Goal: Navigation & Orientation: Understand site structure

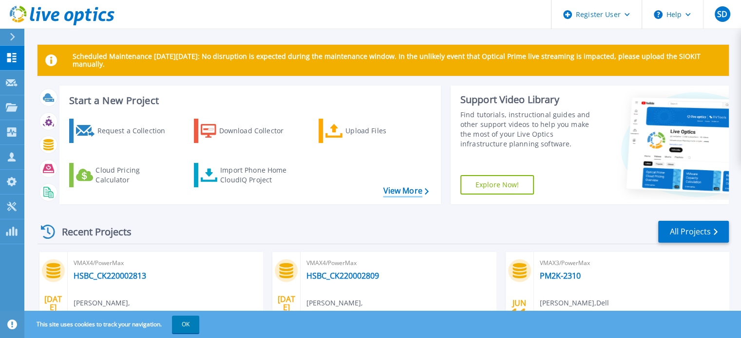
click at [417, 192] on link "View More" at bounding box center [405, 190] width 45 height 9
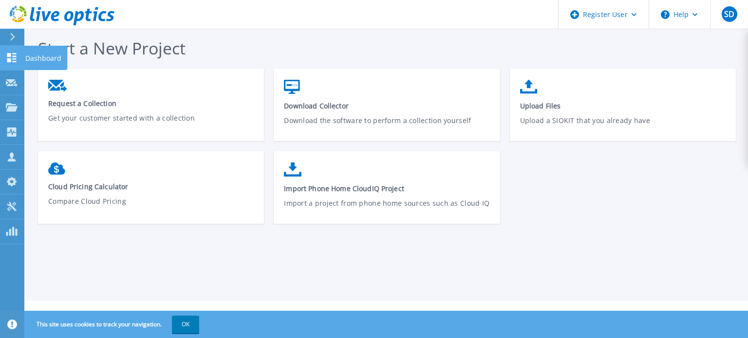
click at [12, 57] on icon at bounding box center [12, 57] width 12 height 9
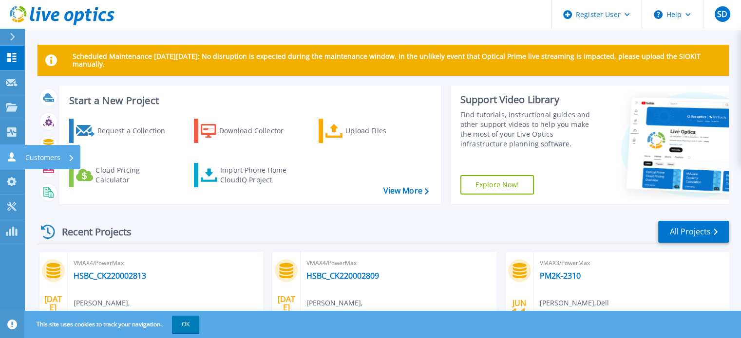
click at [63, 155] on div "Customers" at bounding box center [49, 157] width 49 height 25
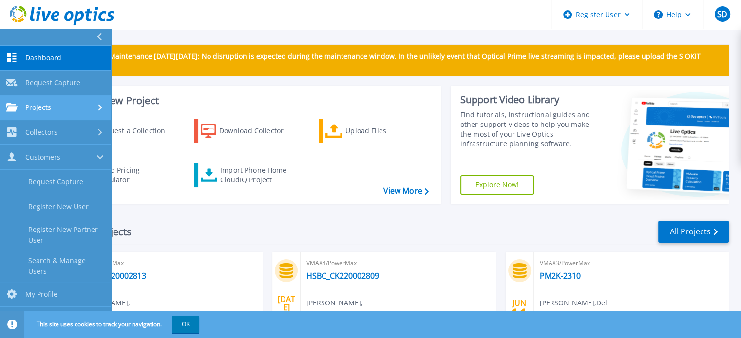
click at [86, 106] on div "Projects" at bounding box center [55, 107] width 99 height 9
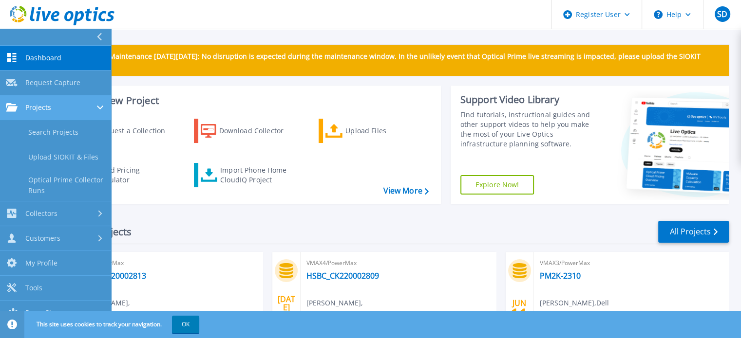
click at [89, 107] on div "Projects" at bounding box center [55, 107] width 99 height 9
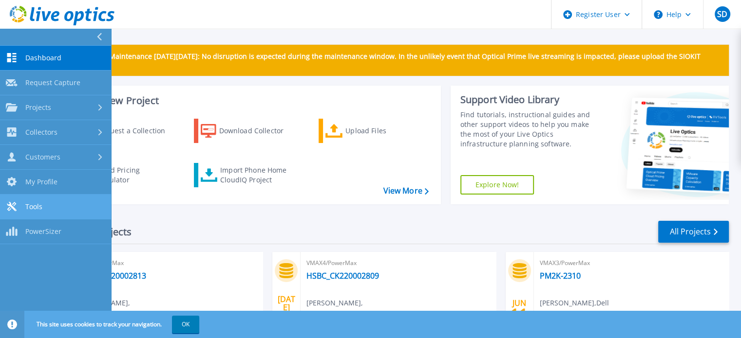
click at [41, 206] on span "Tools" at bounding box center [33, 207] width 17 height 9
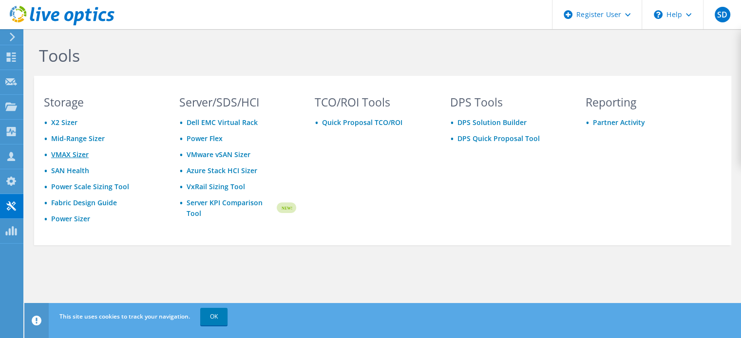
click at [69, 153] on link "VMAX Sizer" at bounding box center [69, 154] width 37 height 9
click at [69, 217] on link "Power Sizer" at bounding box center [70, 218] width 39 height 9
click at [14, 231] on icon at bounding box center [11, 230] width 12 height 9
click at [12, 37] on icon at bounding box center [12, 37] width 7 height 9
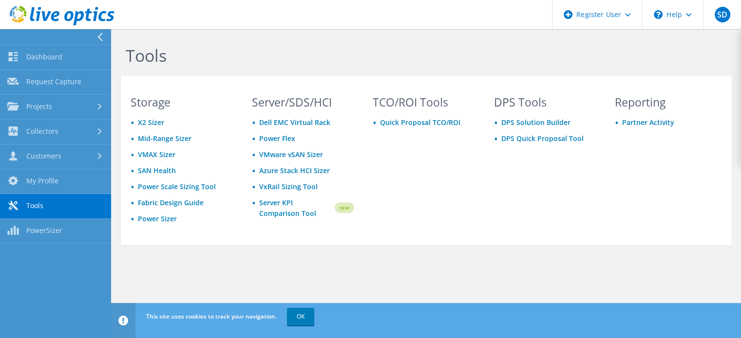
click at [99, 37] on icon at bounding box center [99, 37] width 7 height 9
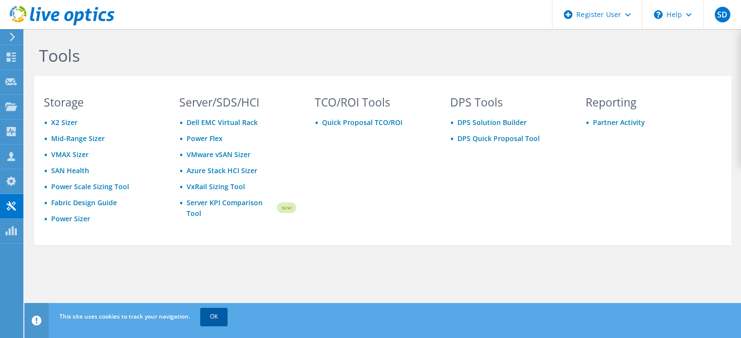
click at [210, 316] on link "OK" at bounding box center [213, 317] width 27 height 18
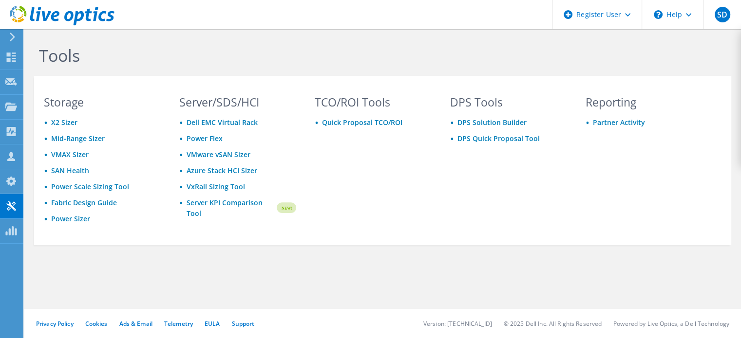
click at [12, 35] on use at bounding box center [12, 37] width 5 height 9
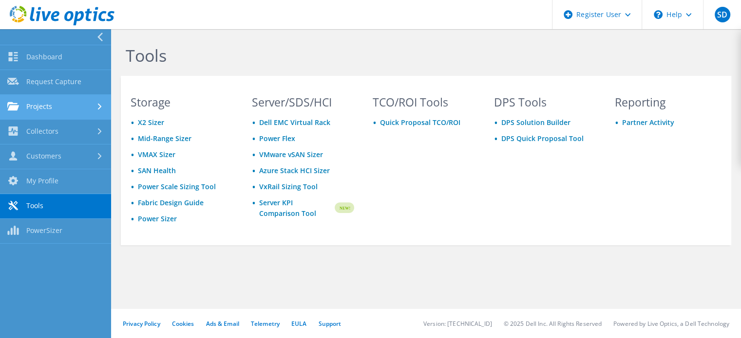
click at [98, 107] on icon at bounding box center [100, 107] width 4 height 6
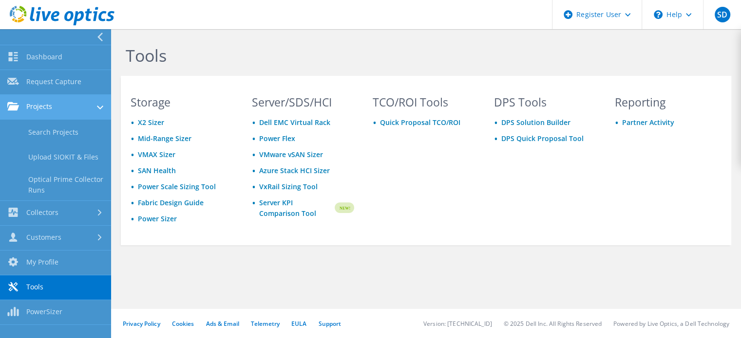
click at [97, 107] on use at bounding box center [100, 108] width 6 height 4
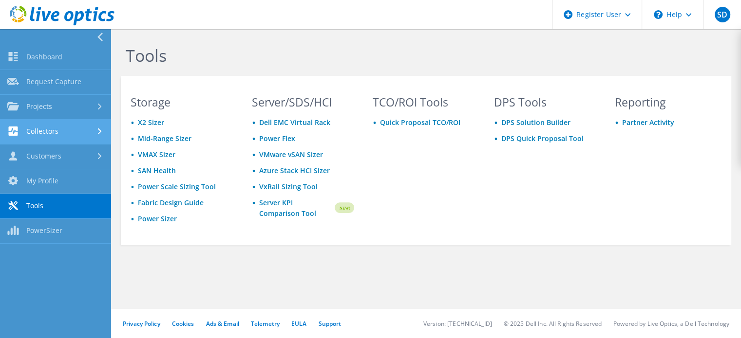
click at [99, 137] on link "Collectors" at bounding box center [55, 132] width 111 height 25
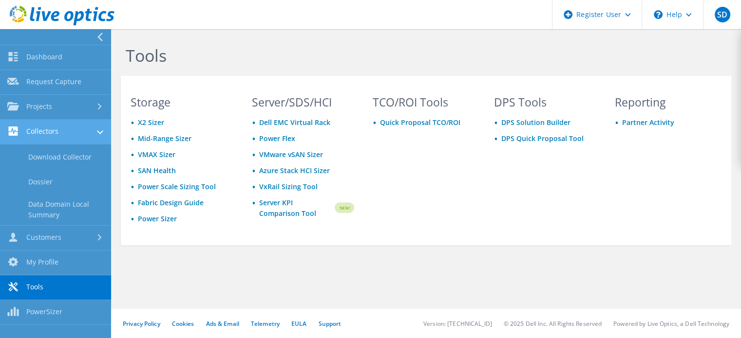
click at [99, 137] on div at bounding box center [100, 133] width 6 height 11
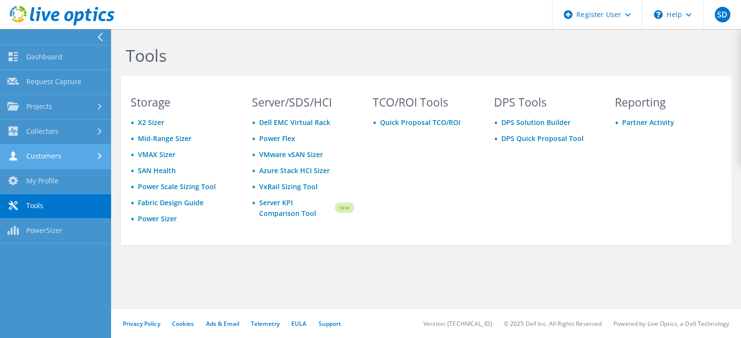
click at [103, 158] on div at bounding box center [100, 156] width 11 height 6
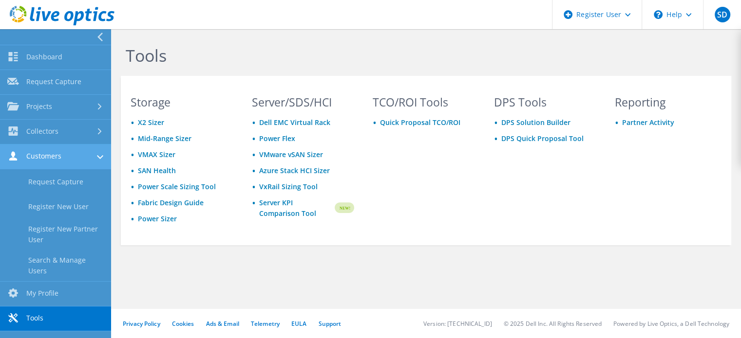
click at [103, 158] on link "Customers" at bounding box center [55, 157] width 111 height 25
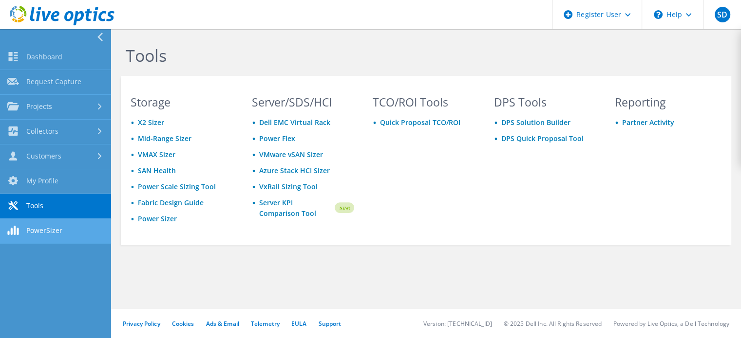
click at [78, 229] on link "PowerSizer" at bounding box center [55, 231] width 111 height 25
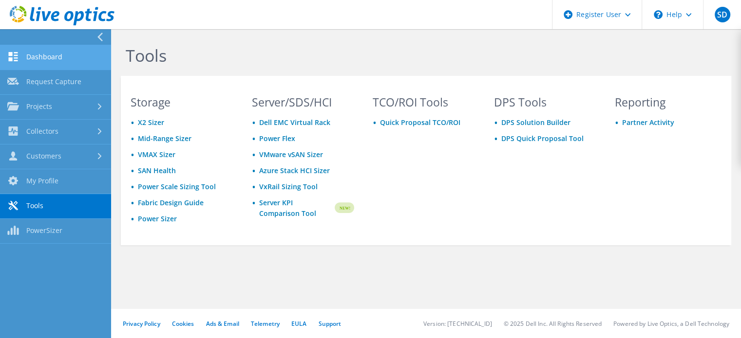
click at [63, 58] on link "Dashboard" at bounding box center [55, 57] width 111 height 25
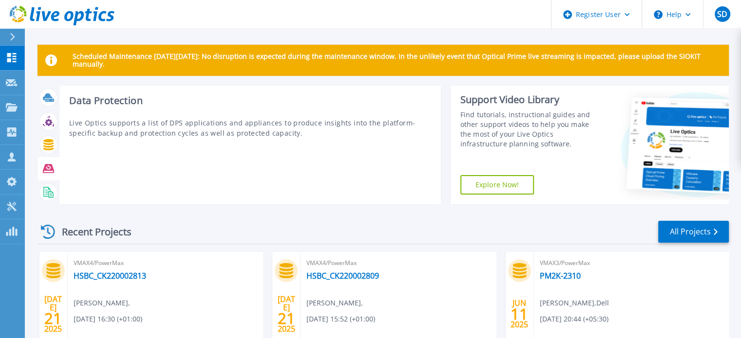
click at [48, 167] on icon at bounding box center [48, 169] width 11 height 9
click at [130, 104] on h3 "Data Protection" at bounding box center [250, 100] width 362 height 11
click at [51, 125] on icon at bounding box center [48, 122] width 7 height 7
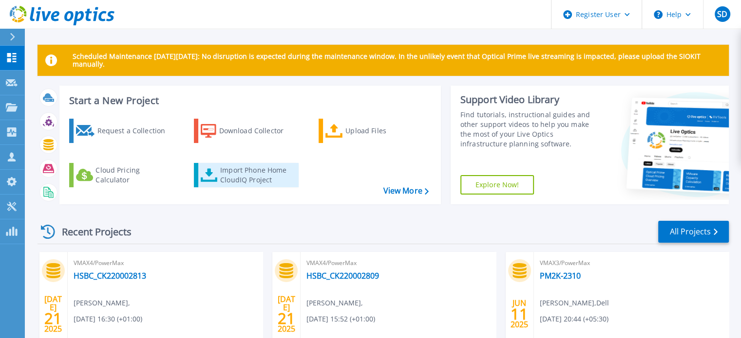
click at [255, 173] on div "Import Phone Home CloudIQ Project" at bounding box center [258, 175] width 76 height 19
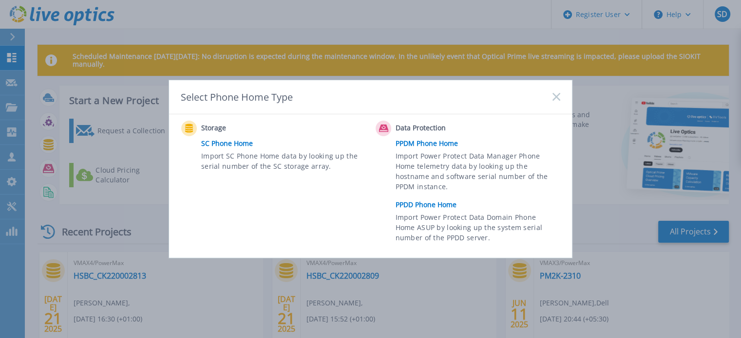
click at [557, 96] on rect at bounding box center [556, 97] width 8 height 8
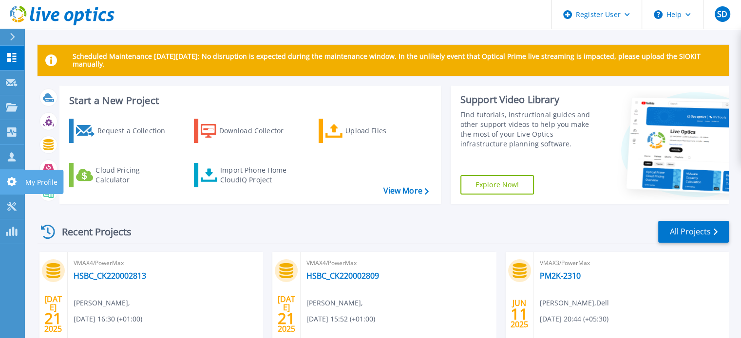
click at [35, 182] on p "My Profile" at bounding box center [41, 182] width 32 height 25
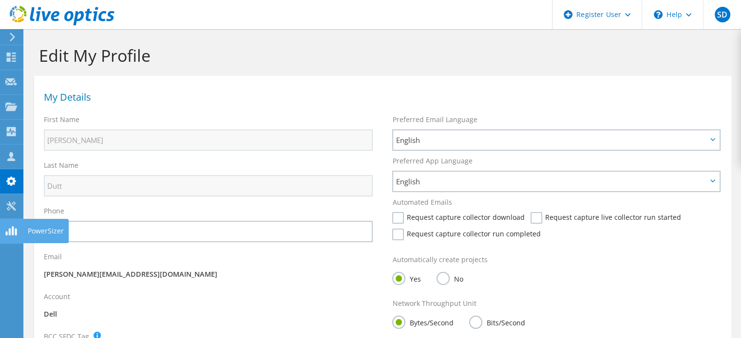
click at [10, 231] on use at bounding box center [10, 230] width 11 height 9
